Goal: Navigation & Orientation: Find specific page/section

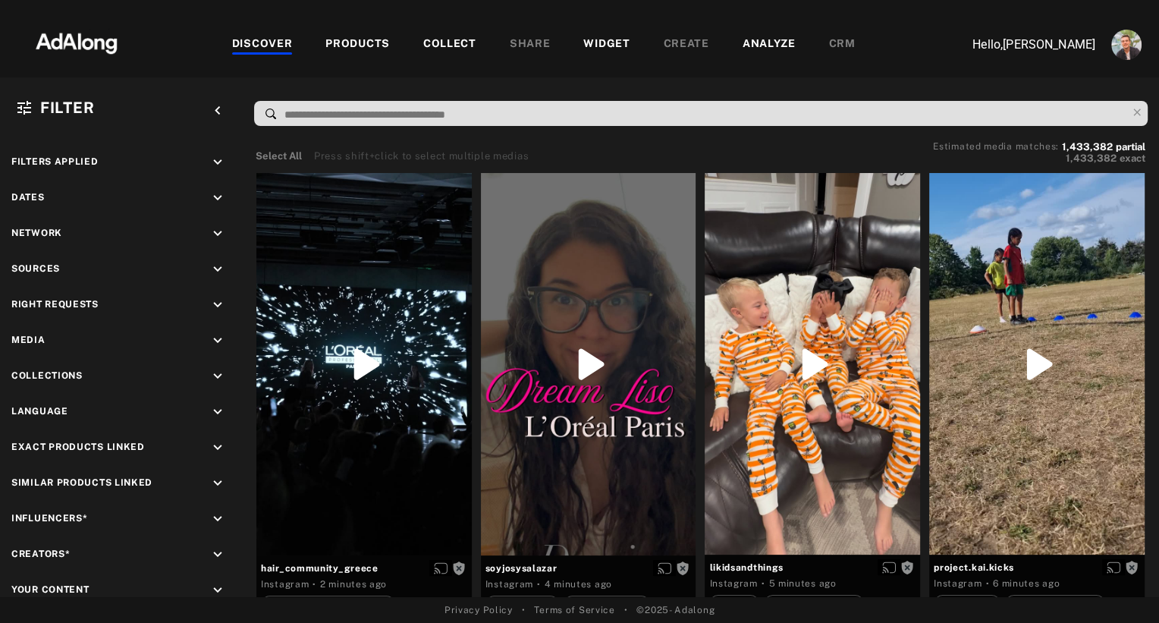
click at [444, 44] on div "COLLECT" at bounding box center [449, 45] width 53 height 18
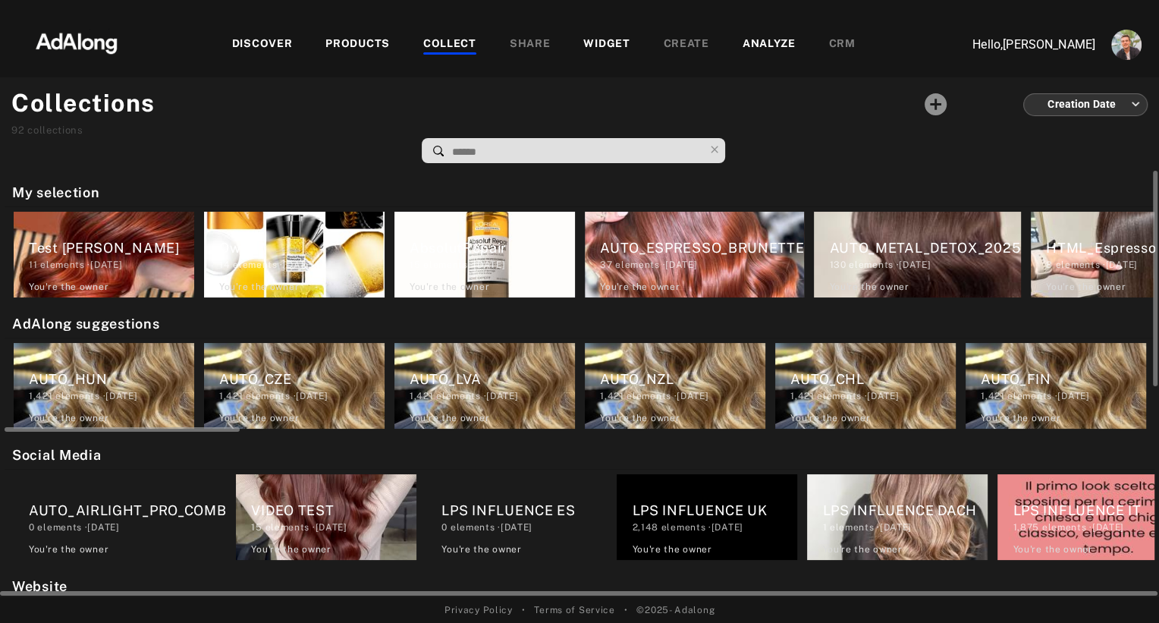
click at [435, 377] on div "AUTO_LVA" at bounding box center [492, 379] width 165 height 20
